Goal: Information Seeking & Learning: Find specific page/section

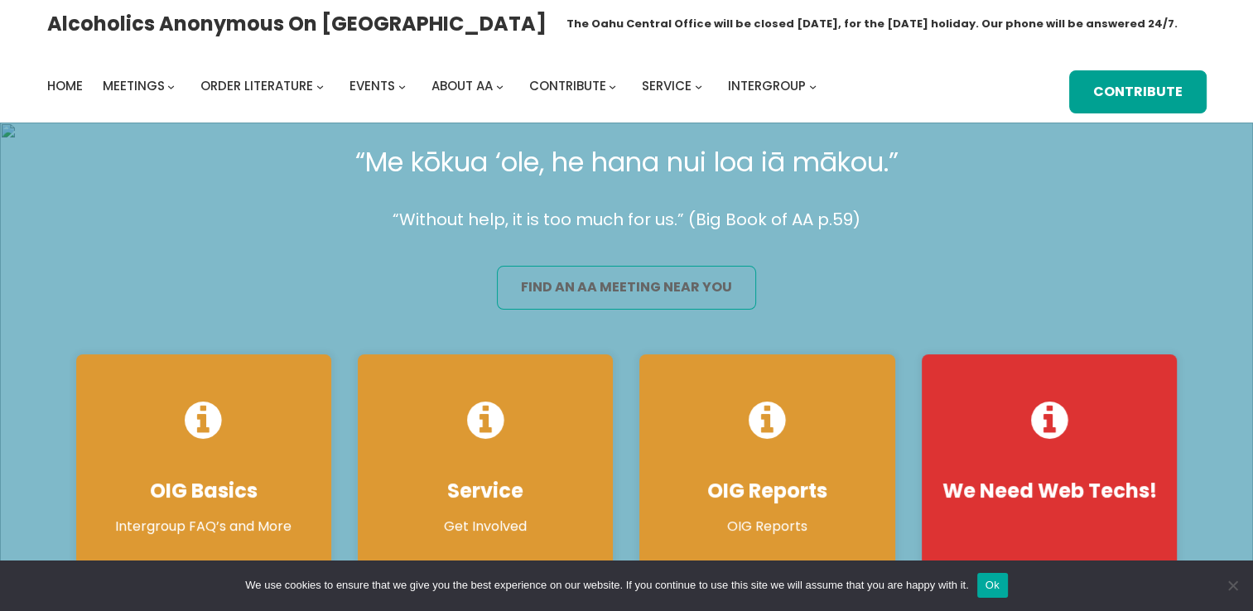
click at [527, 284] on link "find an aa meeting near you" at bounding box center [626, 288] width 259 height 44
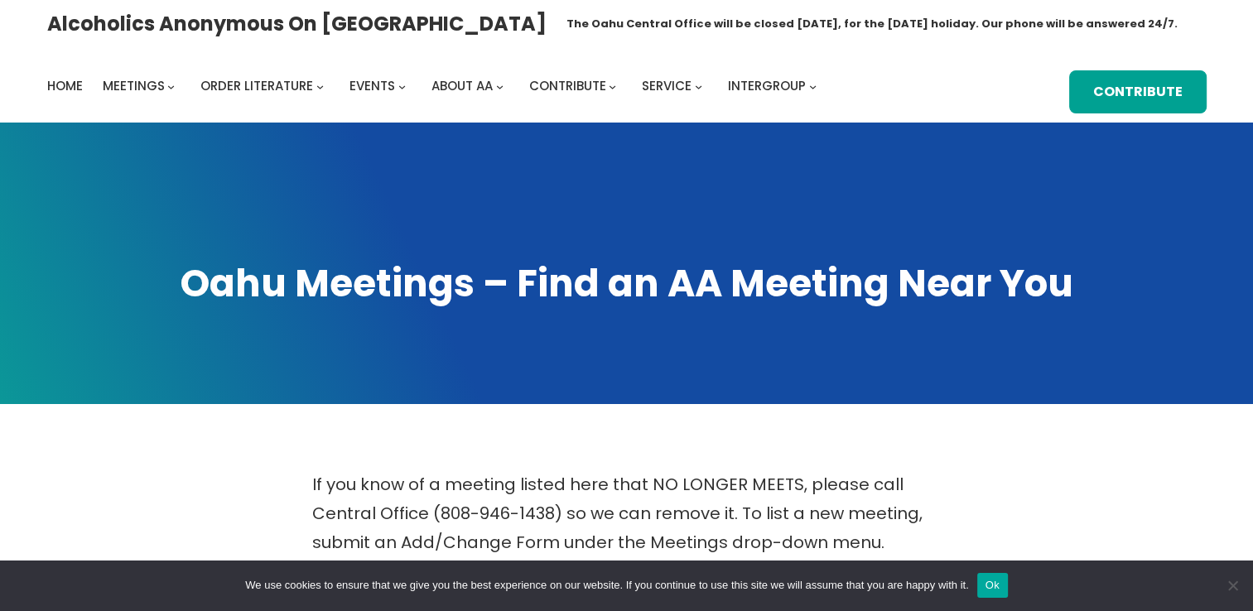
scroll to position [534, 0]
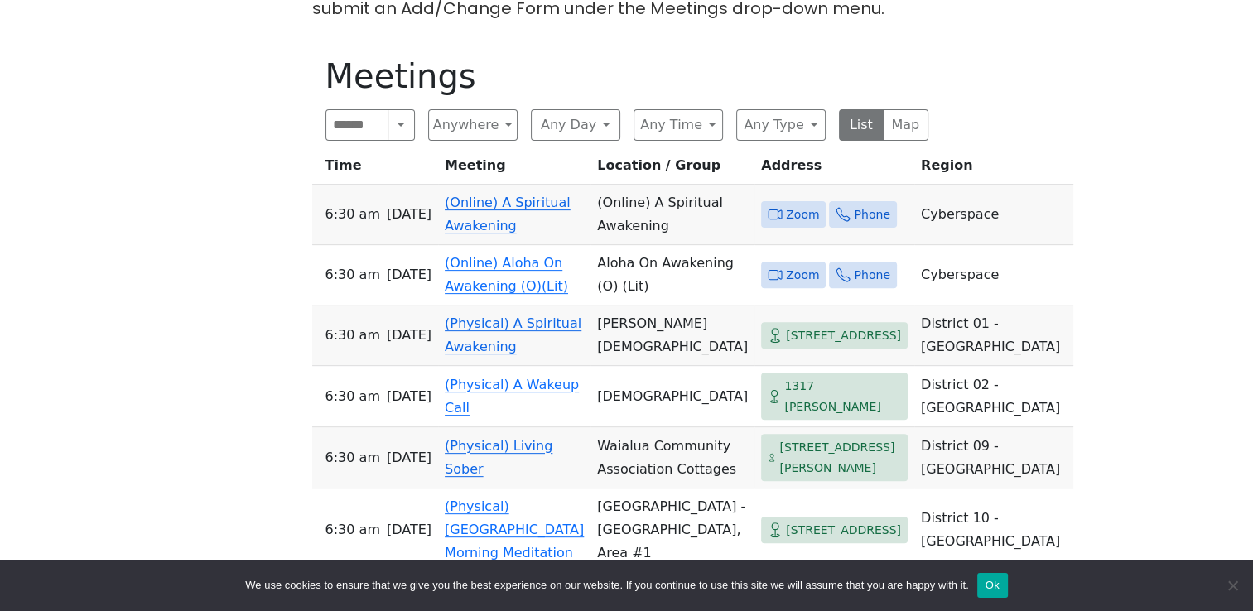
click at [786, 205] on span "Zoom" at bounding box center [802, 215] width 33 height 21
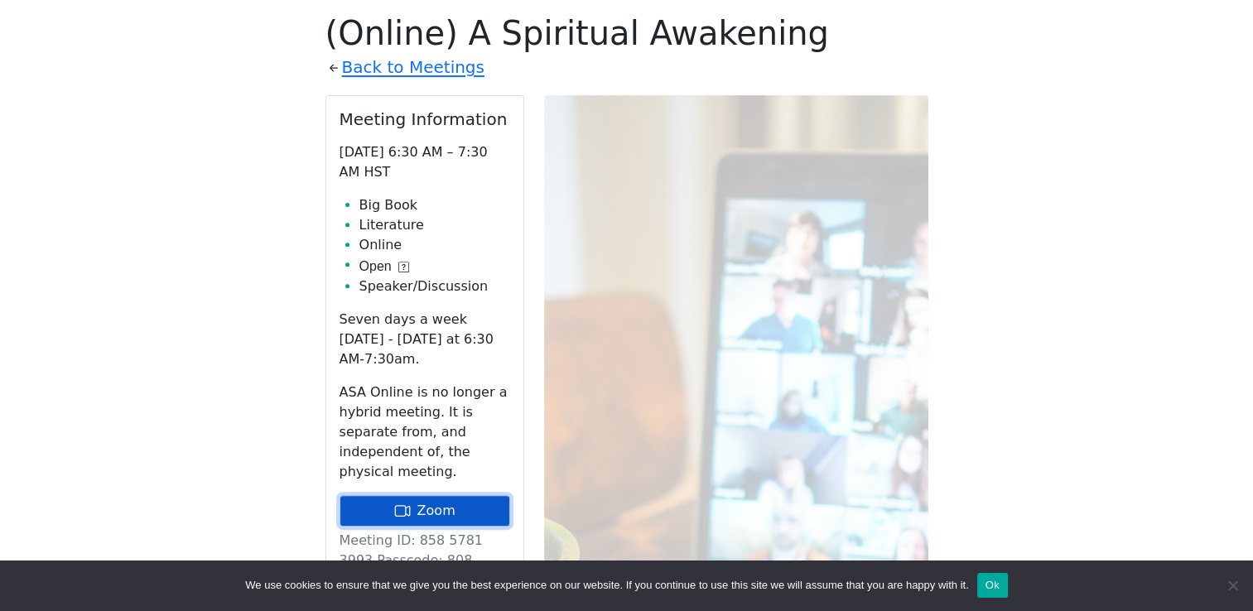
click at [461, 495] on link "Zoom" at bounding box center [425, 510] width 171 height 31
